Goal: Task Accomplishment & Management: Use online tool/utility

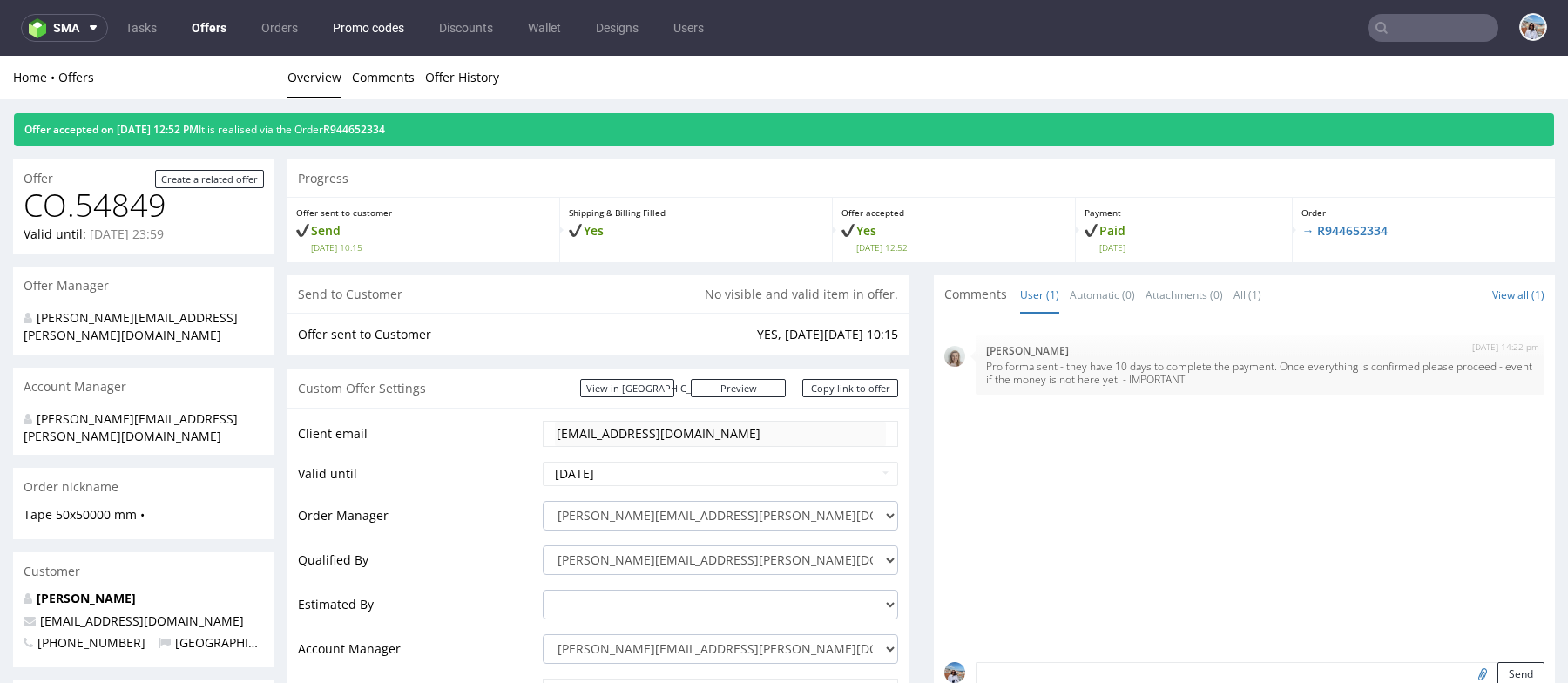
click at [352, 27] on link "Promo codes" at bounding box center [368, 28] width 92 height 28
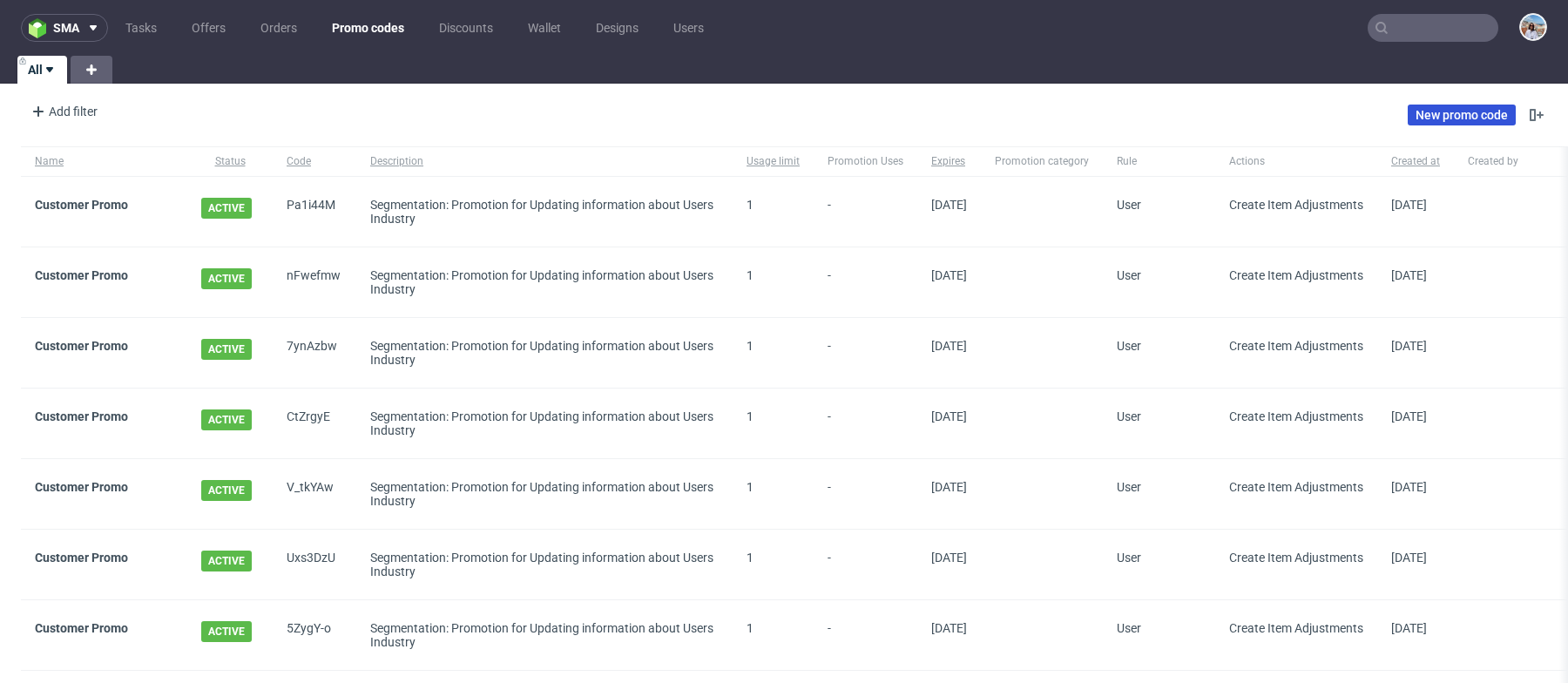
click at [1437, 110] on link "New promo code" at bounding box center [1462, 115] width 108 height 21
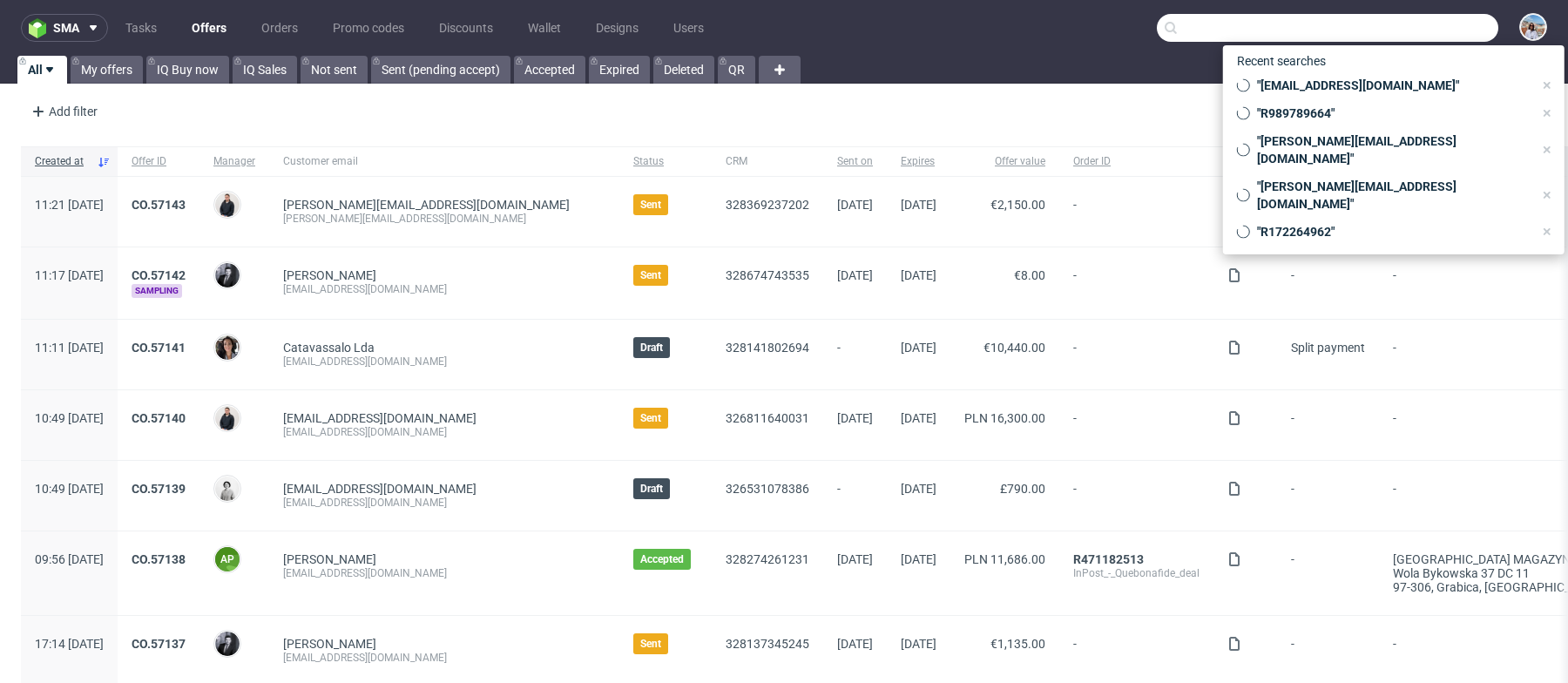
click at [1389, 33] on input "text" at bounding box center [1328, 28] width 342 height 28
paste input "R433271904"
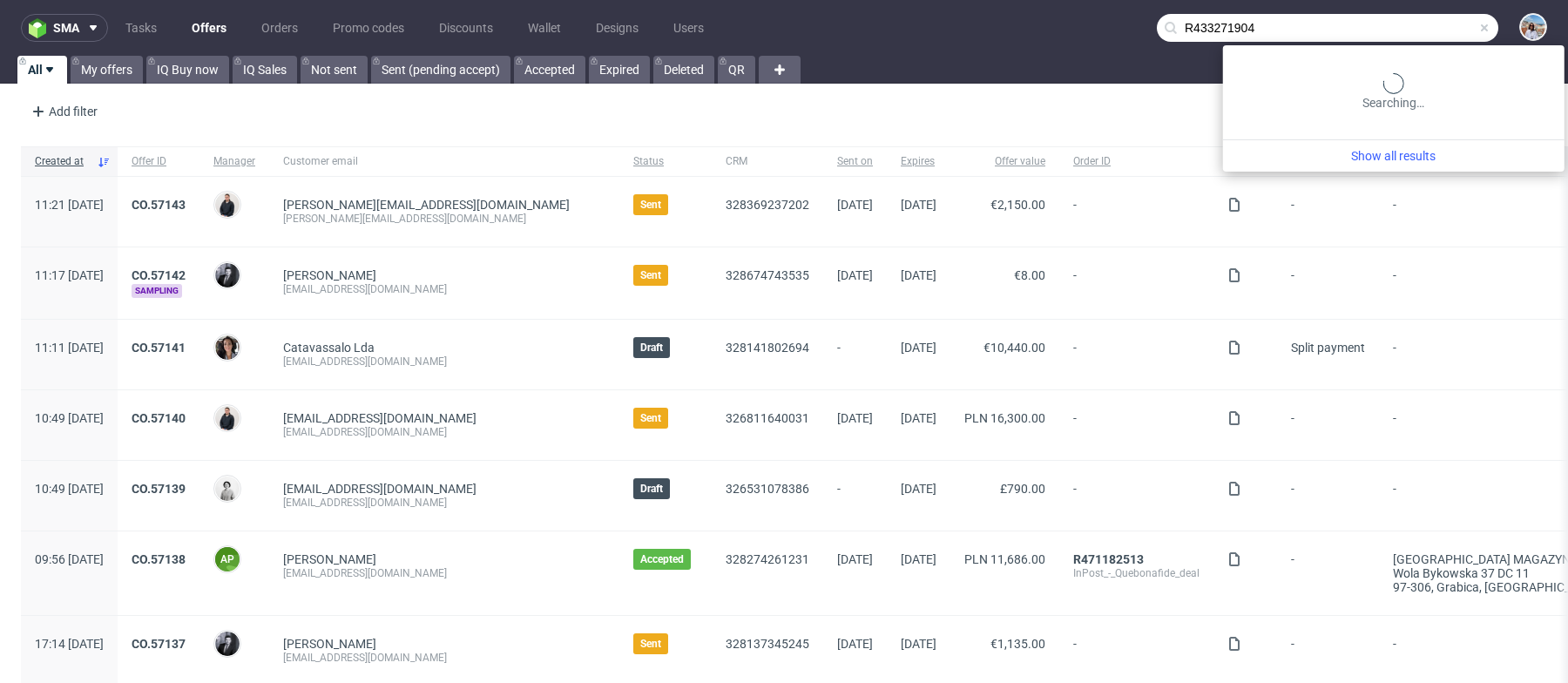
type input "R433271904"
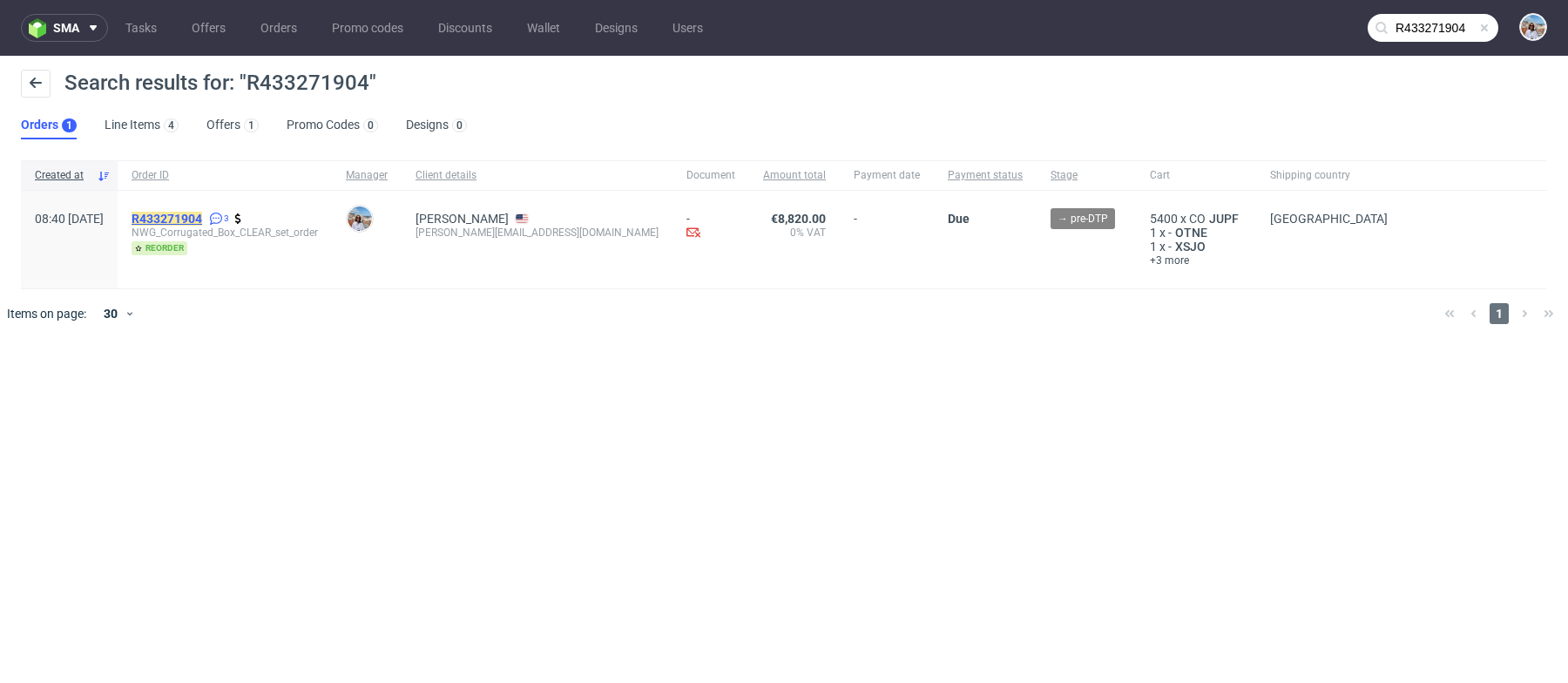
click at [202, 217] on mark "R433271904" at bounding box center [167, 219] width 71 height 14
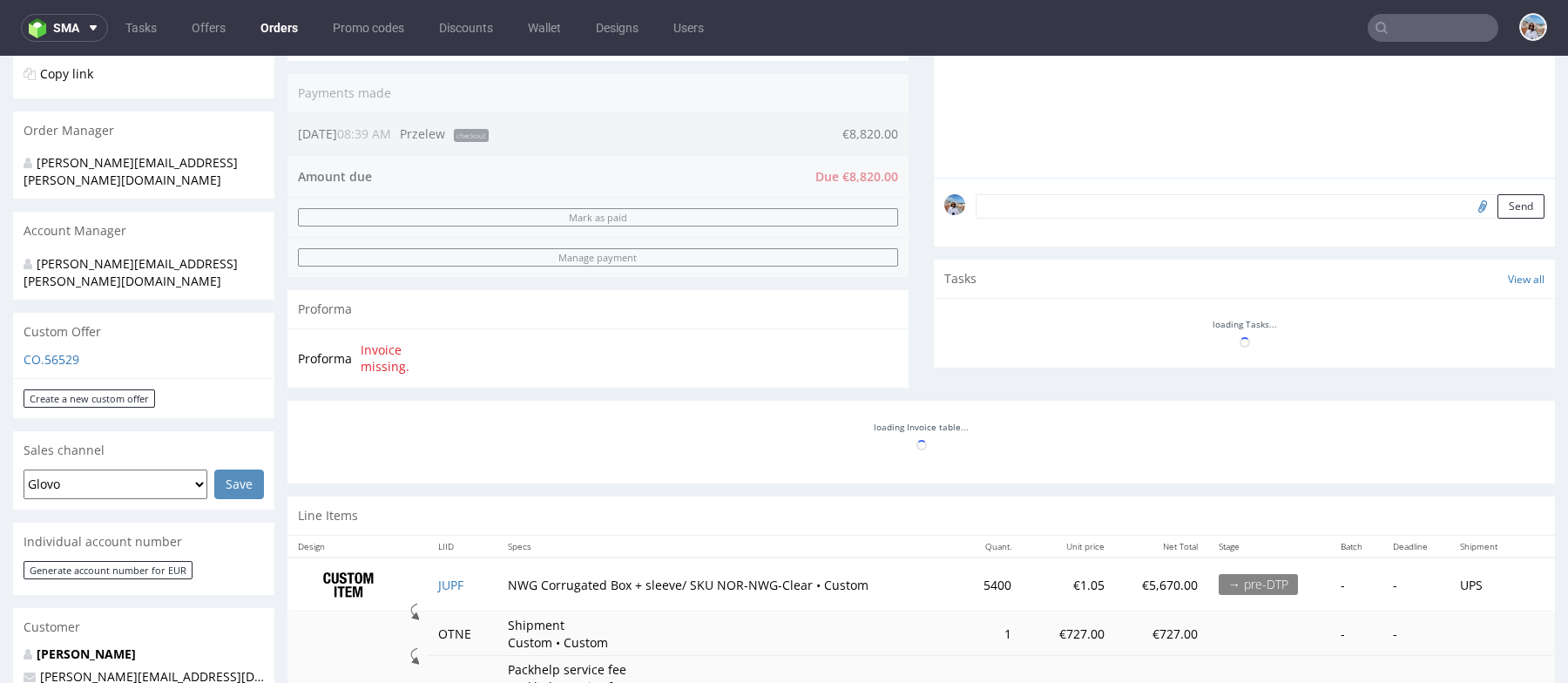
scroll to position [307, 0]
